Goal: Information Seeking & Learning: Learn about a topic

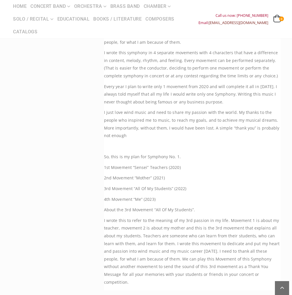
scroll to position [377, 0]
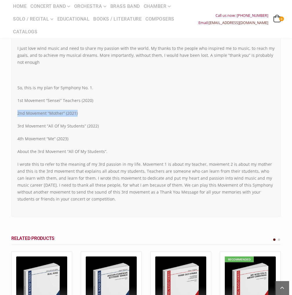
drag, startPoint x: 67, startPoint y: 114, endPoint x: 3, endPoint y: 114, distance: 63.8
click at [3, 114] on div "Recommended CONCERT MARCH NO. 1 WEST POINT CONCERTO SYMPHONY NO. 1 FOR WINDS “A…" at bounding box center [146, 52] width 292 height 706
click at [74, 119] on div "This symphony for wind bands is a harmonic journey of wind & percussion melodic…" at bounding box center [145, 87] width 257 height 231
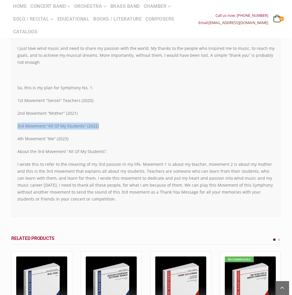
drag, startPoint x: 102, startPoint y: 127, endPoint x: 12, endPoint y: 125, distance: 89.3
click at [5, 126] on div "Recommended CONCERT MARCH NO. 1 WEST POINT CONCERTO SYMPHONY NO. 1 FOR WINDS “A…" at bounding box center [146, 52] width 292 height 706
click at [90, 127] on p "3rd Movement “All Of My Students” (2022)" at bounding box center [145, 126] width 257 height 7
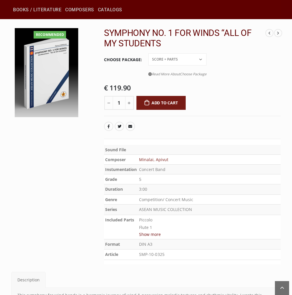
scroll to position [29, 0]
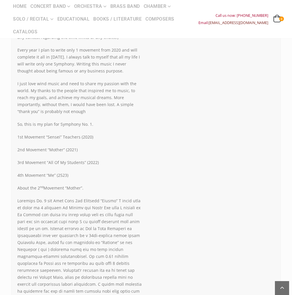
scroll to position [319, 0]
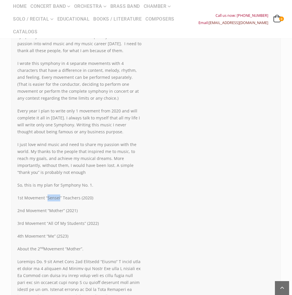
drag, startPoint x: 59, startPoint y: 198, endPoint x: 46, endPoint y: 198, distance: 12.2
click at [46, 198] on p "1st Movement “Sensei” Teachers (2020)" at bounding box center [79, 198] width 124 height 7
click at [47, 198] on p "1st Movement “Sensei” Teachers (2020)" at bounding box center [79, 198] width 124 height 7
click at [82, 182] on p "So, this is my plan for Symphony No. 1." at bounding box center [79, 185] width 124 height 7
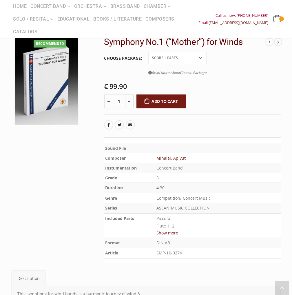
scroll to position [58, 0]
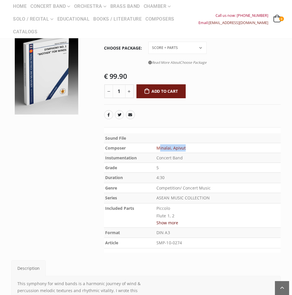
drag, startPoint x: 202, startPoint y: 148, endPoint x: 175, endPoint y: 150, distance: 27.0
click at [175, 150] on td "Minalai, Apivut" at bounding box center [218, 148] width 126 height 10
drag, startPoint x: 179, startPoint y: 150, endPoint x: 171, endPoint y: 150, distance: 8.4
click at [155, 150] on th "Composer" at bounding box center [129, 148] width 51 height 10
drag, startPoint x: 171, startPoint y: 147, endPoint x: 201, endPoint y: 148, distance: 29.3
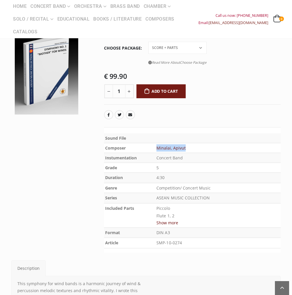
click at [201, 148] on tr "Composer Minalai, Apivut" at bounding box center [192, 148] width 177 height 10
copy tr "Minalai, Apivut"
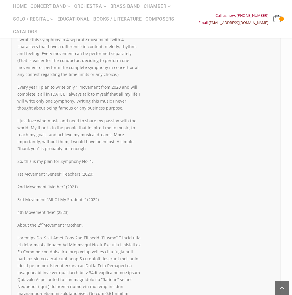
scroll to position [377, 0]
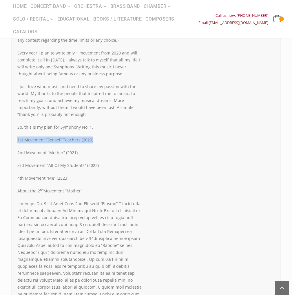
drag, startPoint x: 93, startPoint y: 139, endPoint x: 15, endPoint y: 142, distance: 77.8
click at [15, 142] on div "This symphony for wind bands is a harmonic journey of wind & percussion melodic…" at bounding box center [79, 151] width 133 height 381
copy p "1st Movement “Sensei” Teachers (2020)"
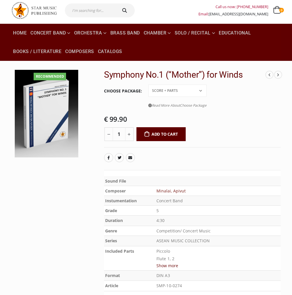
scroll to position [29, 0]
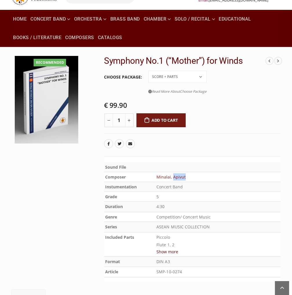
drag, startPoint x: 203, startPoint y: 177, endPoint x: 189, endPoint y: 179, distance: 13.7
click at [189, 179] on td "Minalai, Apivut" at bounding box center [218, 177] width 126 height 10
copy link "Apivut"
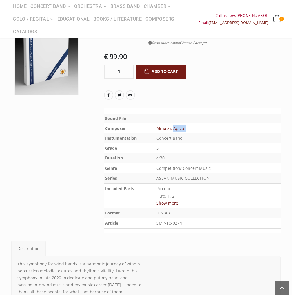
scroll to position [87, 0]
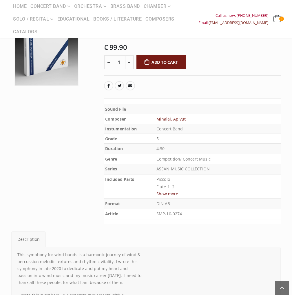
click at [183, 139] on td "5" at bounding box center [218, 139] width 126 height 10
click at [187, 150] on p "4:30" at bounding box center [218, 149] width 123 height 8
drag, startPoint x: 194, startPoint y: 168, endPoint x: 235, endPoint y: 173, distance: 40.8
click at [235, 173] on td "ASEAN MUSIC COLLECTION" at bounding box center [218, 169] width 126 height 10
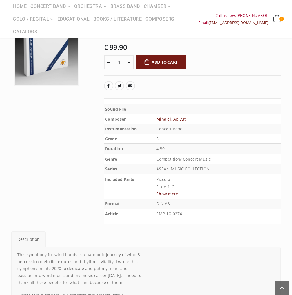
scroll to position [116, 0]
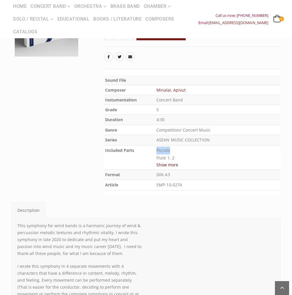
drag, startPoint x: 174, startPoint y: 151, endPoint x: 193, endPoint y: 152, distance: 19.4
click at [193, 152] on p "Piccolo Flute 1, 2 Oboe Bb Clarinet 1 Bb Clarinet 2 Bb Clarinet 3 Bb Bass Clari…" at bounding box center [218, 270] width 123 height 247
click at [200, 158] on p "Piccolo Flute 1, 2 Oboe Bb Clarinet 1 Bb Clarinet 2 Bb Clarinet 3 Bb Bass Clari…" at bounding box center [218, 270] width 123 height 247
click at [198, 162] on td "Piccolo Flute 1, 2 Oboe Bb Clarinet 1 Bb Clarinet 2 Bb Clarinet 3 Bb Bass Clari…" at bounding box center [218, 157] width 126 height 24
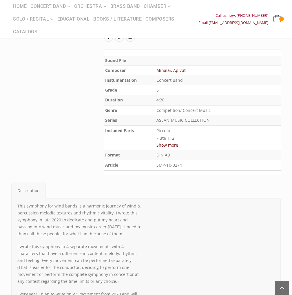
scroll to position [174, 0]
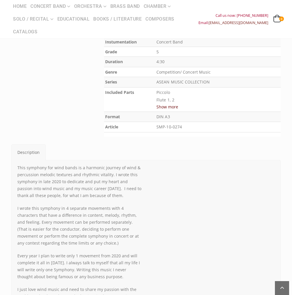
click at [178, 107] on button "Show more" at bounding box center [168, 106] width 22 height 7
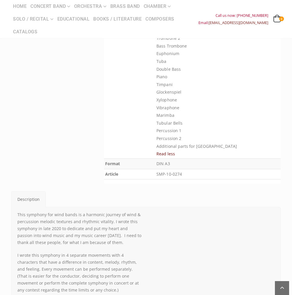
scroll to position [406, 0]
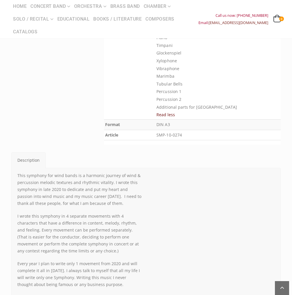
click at [204, 124] on p "DIN A3" at bounding box center [218, 125] width 123 height 8
drag, startPoint x: 202, startPoint y: 136, endPoint x: 174, endPoint y: 138, distance: 27.7
click at [174, 138] on p "SMP-10-0274" at bounding box center [218, 135] width 123 height 8
copy p "SMP-10-0274"
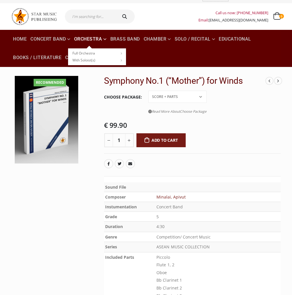
scroll to position [0, 0]
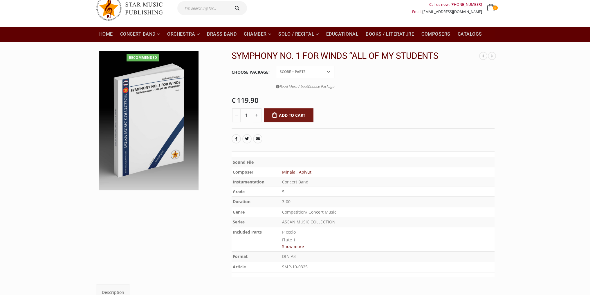
scroll to position [87, 0]
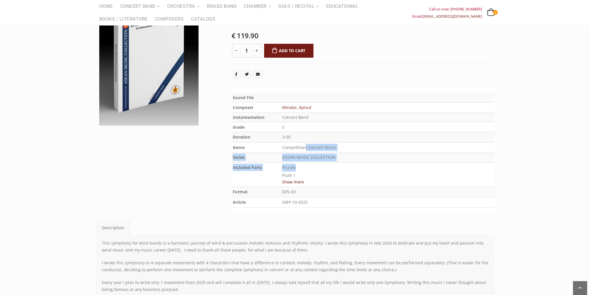
drag, startPoint x: 344, startPoint y: 152, endPoint x: 355, endPoint y: 162, distance: 14.4
click at [355, 162] on tbody "Sound File Composer Minalai, Apivut Instumentation Concert Band Grade 5 Duratio…" at bounding box center [362, 150] width 263 height 115
click at [355, 163] on td "Piccolo Flute 1 Flute 2 Oboe Bassoon Bb Clarinet 1 Bb Clarinet 2 Bb Clarinet 3 …" at bounding box center [387, 175] width 213 height 24
drag, startPoint x: 292, startPoint y: 166, endPoint x: 320, endPoint y: 188, distance: 35.0
click at [320, 188] on tbody "Sound File Composer Minalai, Apivut Instumentation Concert Band Grade 5 Duratio…" at bounding box center [362, 150] width 263 height 115
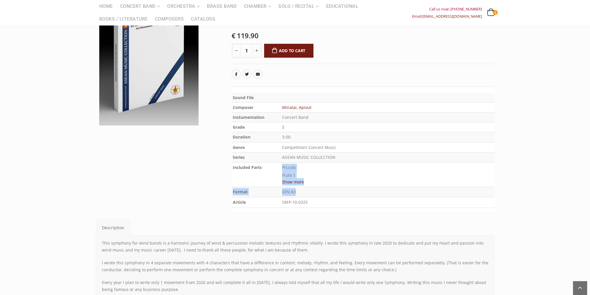
click at [320, 188] on p "DIN A3" at bounding box center [387, 192] width 211 height 8
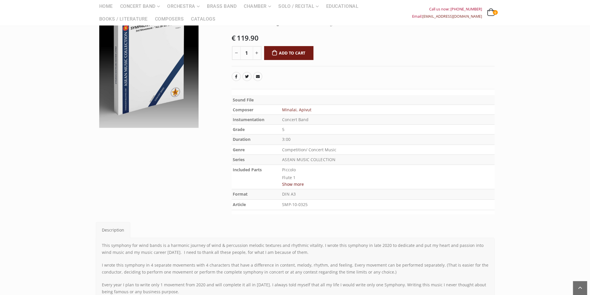
scroll to position [0, 0]
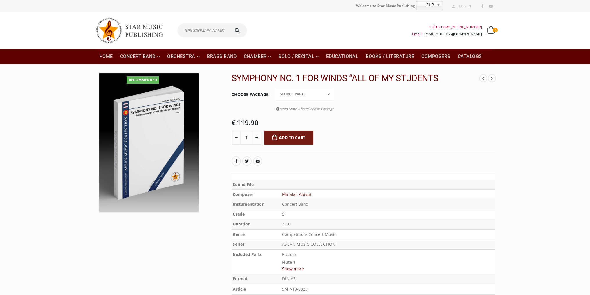
type input "https://starmusicpublishing.com/"
click at [213, 42] on div "https://starmusicpublishing.com/ Call us now: +49-156-7875-3775 Email: info@sta…" at bounding box center [294, 30] width 407 height 37
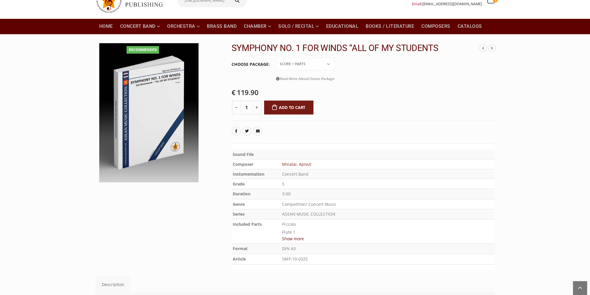
scroll to position [29, 0]
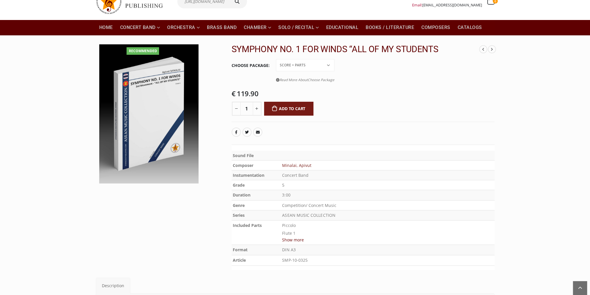
click at [323, 67] on select "Conductor Score PDF File Score + Parts Score + Parts + PDF File" at bounding box center [305, 65] width 58 height 12
click at [276, 59] on select "Conductor Score PDF File Score + Parts Score + Parts + PDF File" at bounding box center [305, 65] width 58 height 12
select select "conductor-score-price"
click at [327, 66] on select "Conductor Score PDF File Score + Parts Score + Parts + PDF File" at bounding box center [305, 65] width 58 height 12
click at [376, 62] on tr "Choose Package Conductor Score PDF File Score + Parts Score + Parts + PDF File …" at bounding box center [362, 73] width 263 height 28
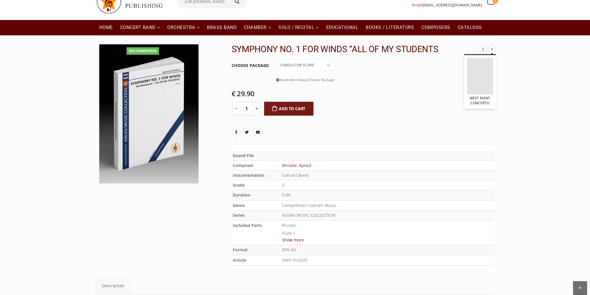
click at [493, 50] on span at bounding box center [491, 49] width 8 height 8
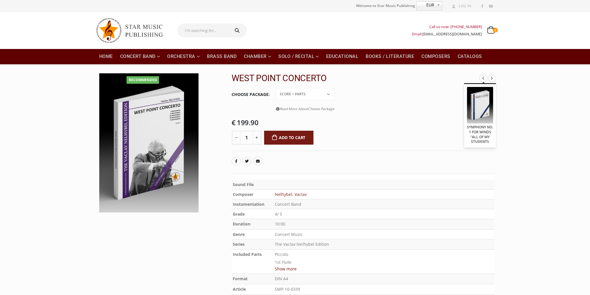
click at [482, 80] on span at bounding box center [483, 78] width 8 height 8
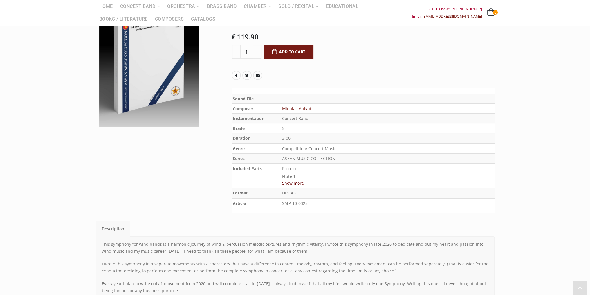
scroll to position [87, 0]
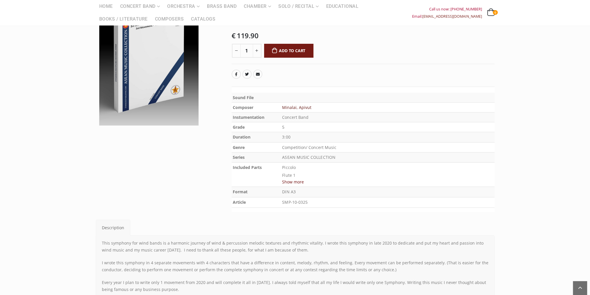
click at [301, 108] on link "Minalai, Apivut" at bounding box center [296, 108] width 29 height 6
click at [311, 107] on link "Minalai, Apivut" at bounding box center [296, 108] width 29 height 6
click at [304, 108] on link "Minalai, Apivut" at bounding box center [296, 108] width 29 height 6
drag, startPoint x: 313, startPoint y: 109, endPoint x: 287, endPoint y: 110, distance: 26.1
click at [287, 110] on tr "Composer Minalai, Apivut" at bounding box center [362, 108] width 263 height 10
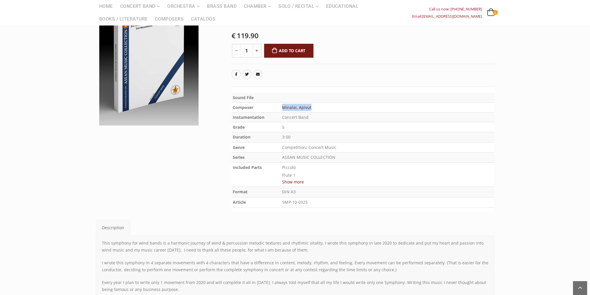
copy tr "Minalai, Apivut"
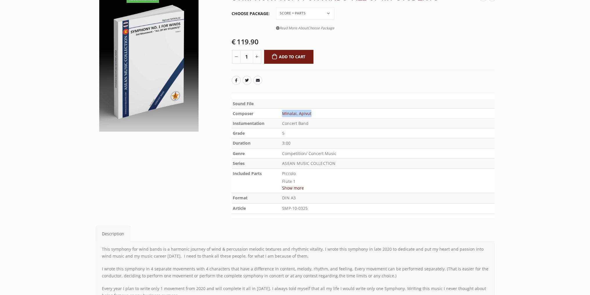
scroll to position [116, 0]
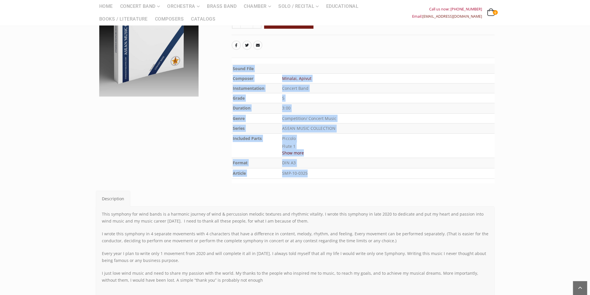
drag, startPoint x: 316, startPoint y: 173, endPoint x: 228, endPoint y: 172, distance: 87.9
click at [230, 172] on div "CONCERT MARCH NO. 1 WEST POINT CONCERTO SYMPHONY NO. 1 FOR WINDS “ALL OF MY STU…" at bounding box center [362, 71] width 271 height 228
drag, startPoint x: 327, startPoint y: 175, endPoint x: 334, endPoint y: 175, distance: 7.5
click at [327, 175] on p "SMP-10-0325" at bounding box center [387, 174] width 211 height 8
drag, startPoint x: 334, startPoint y: 175, endPoint x: 332, endPoint y: 171, distance: 4.3
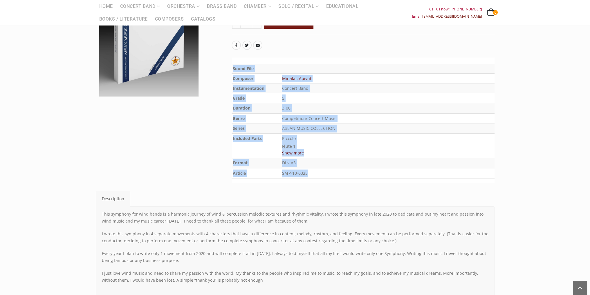
click at [334, 174] on p "SMP-10-0325" at bounding box center [387, 174] width 211 height 8
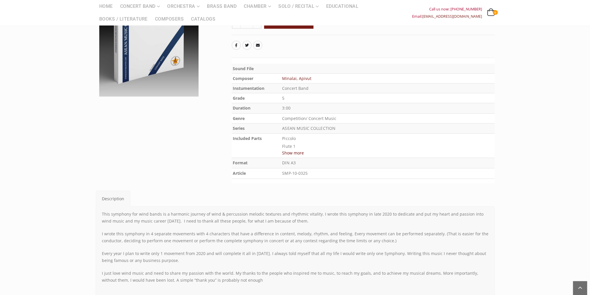
drag, startPoint x: 332, startPoint y: 188, endPoint x: 321, endPoint y: 193, distance: 11.8
drag, startPoint x: 302, startPoint y: 173, endPoint x: 293, endPoint y: 171, distance: 8.2
click at [292, 173] on p "SMP-10-0325" at bounding box center [387, 174] width 211 height 8
copy p "MP-10-0325"
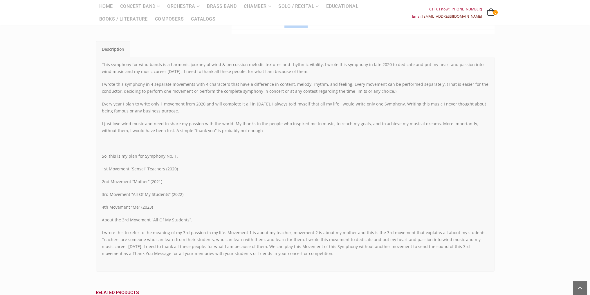
scroll to position [319, 0]
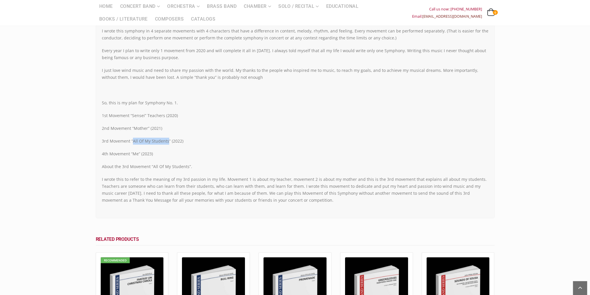
drag, startPoint x: 167, startPoint y: 142, endPoint x: 133, endPoint y: 142, distance: 34.2
click at [133, 142] on p "3rd Movement “All Of My Students” (2022)" at bounding box center [295, 141] width 386 height 7
copy p "All Of My Students"
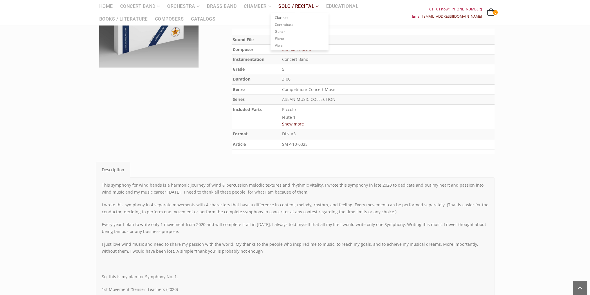
scroll to position [0, 0]
